Goal: Transaction & Acquisition: Book appointment/travel/reservation

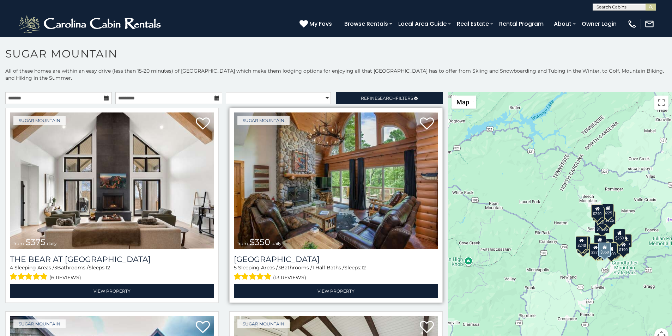
click at [251, 118] on img at bounding box center [336, 181] width 204 height 137
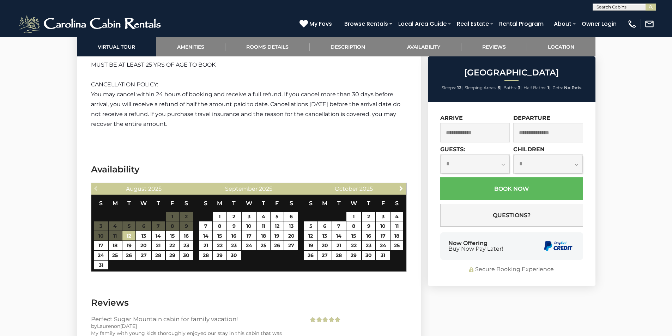
scroll to position [1406, 0]
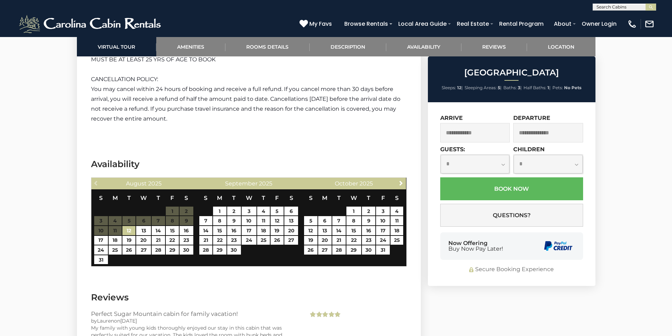
click at [447, 235] on div "Now Offering Buy Now Pay Later!" at bounding box center [512, 247] width 143 height 28
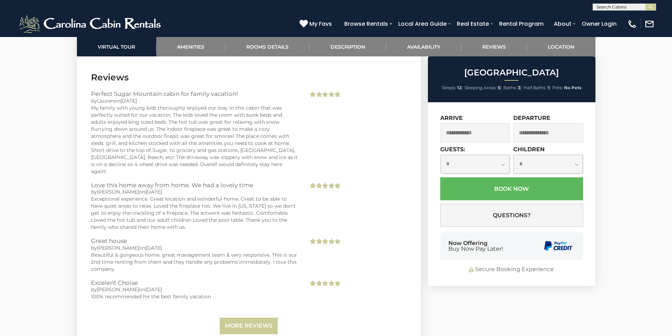
scroll to position [1655, 0]
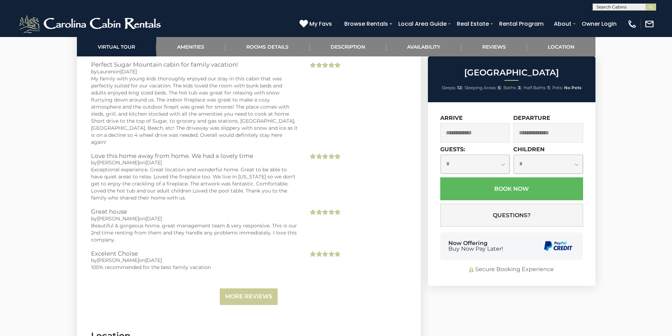
click at [527, 266] on div "Secure Booking Experience" at bounding box center [512, 270] width 143 height 8
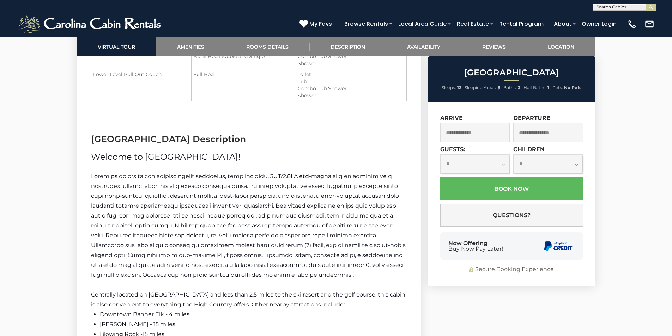
scroll to position [990, 0]
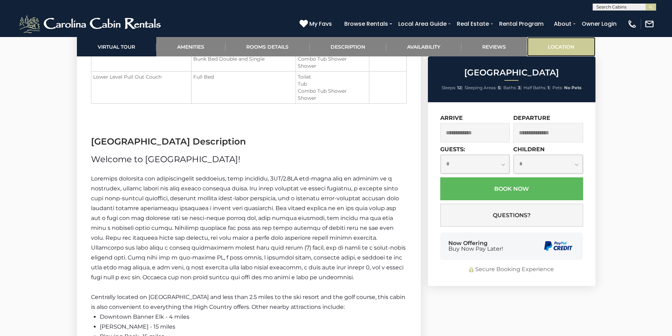
click at [541, 39] on link "Location" at bounding box center [561, 46] width 68 height 19
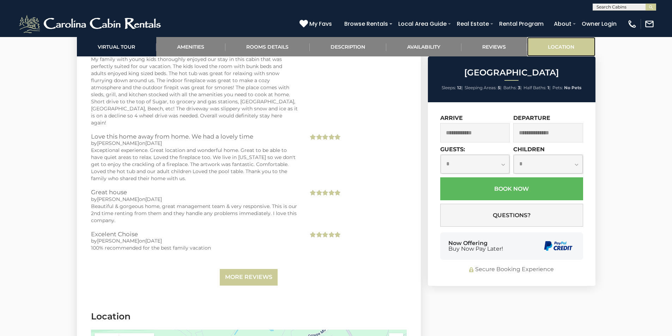
scroll to position [1857, 0]
